Goal: Check status: Check status

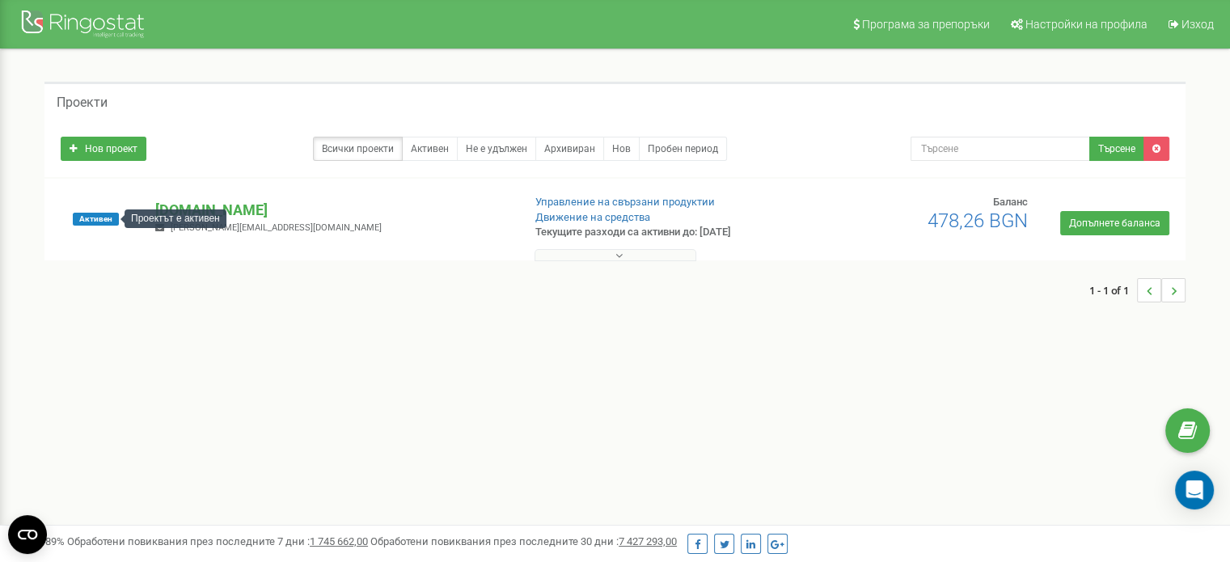
click at [91, 218] on span "Активен" at bounding box center [96, 219] width 46 height 13
click at [61, 196] on div "Активен" at bounding box center [96, 219] width 95 height 49
click at [81, 222] on span "Активен" at bounding box center [96, 219] width 46 height 13
click at [81, 19] on div at bounding box center [84, 25] width 129 height 39
click at [597, 258] on button at bounding box center [616, 255] width 162 height 12
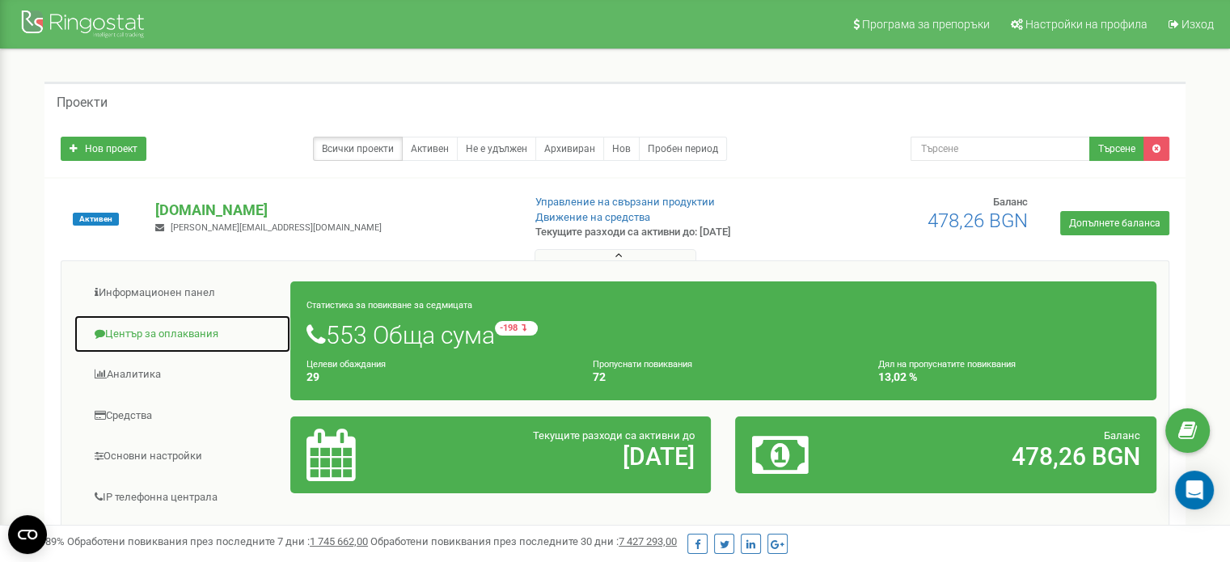
click at [151, 326] on link "Център за оплаквания" at bounding box center [183, 335] width 218 height 40
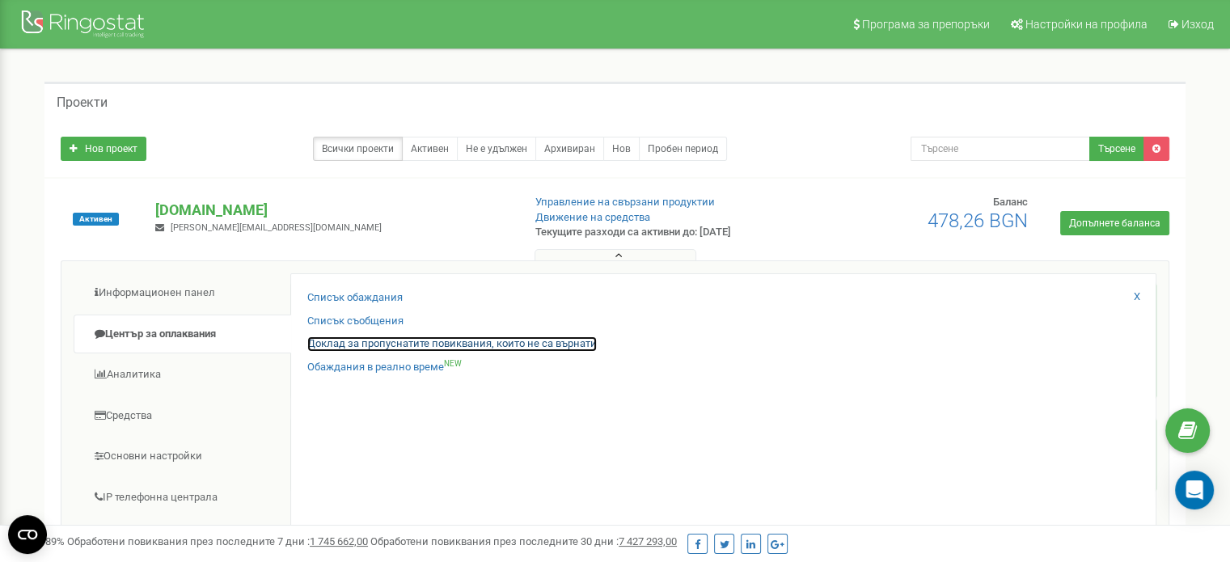
click at [358, 340] on link "Доклад за пропуснатите повиквания, които не са върнати" at bounding box center [452, 343] width 290 height 15
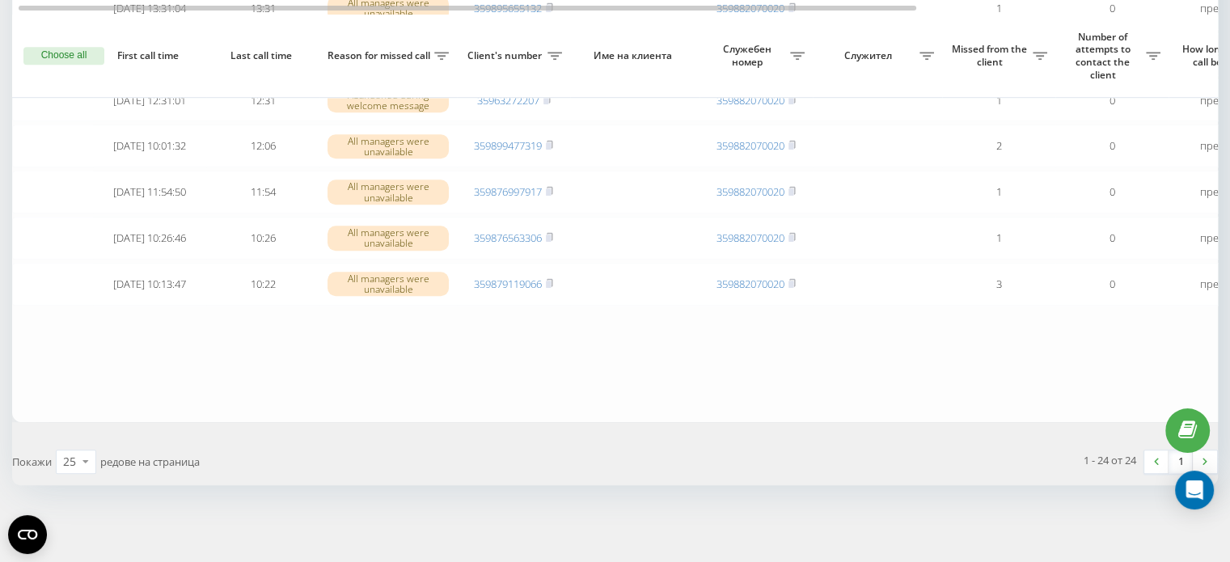
scroll to position [1102, 0]
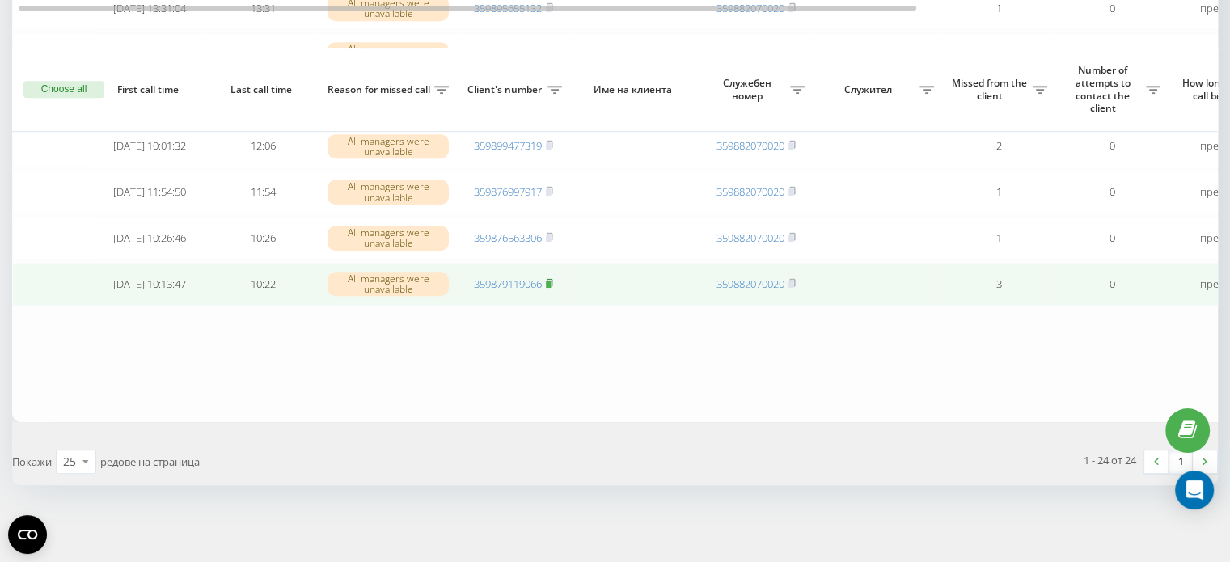
click at [550, 285] on rect at bounding box center [548, 284] width 5 height 7
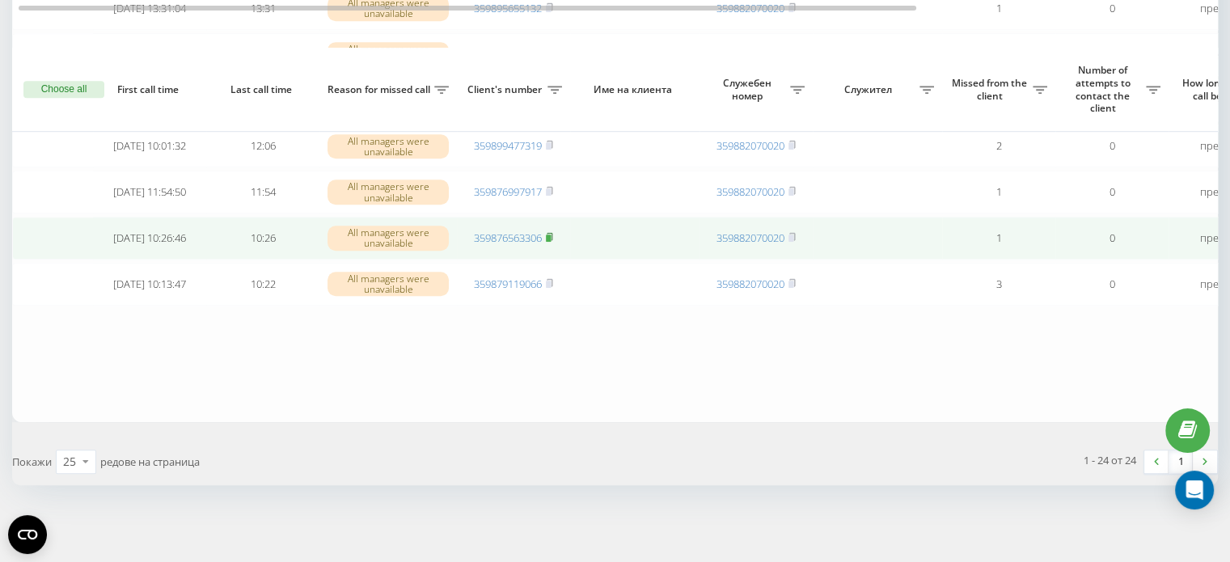
click at [553, 233] on icon at bounding box center [549, 237] width 7 height 10
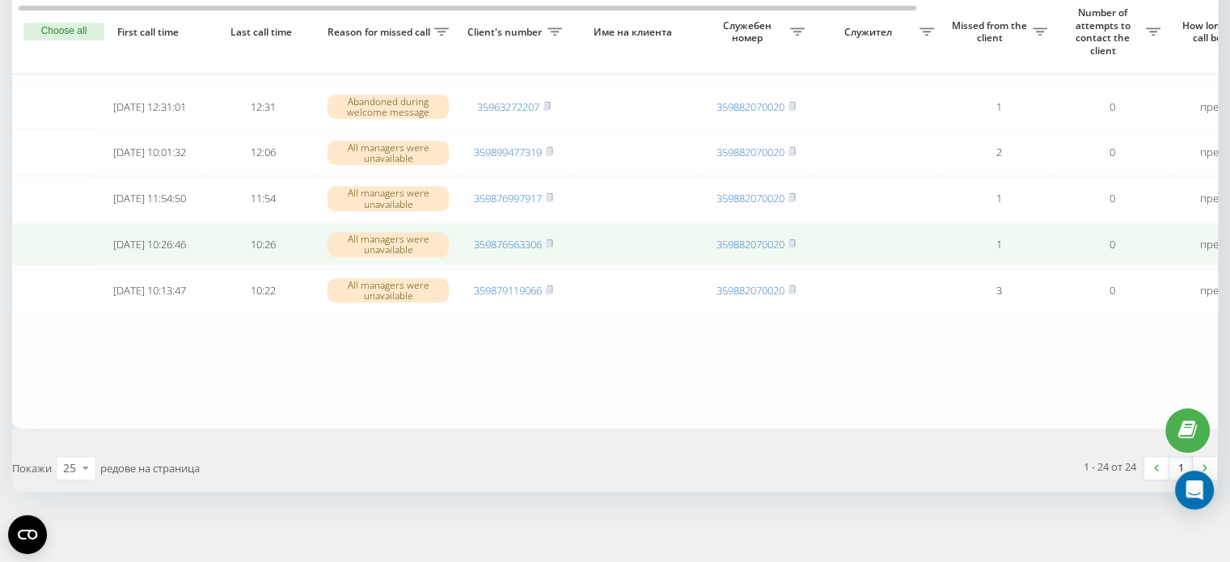
scroll to position [1021, 0]
